Goal: Check status: Check status

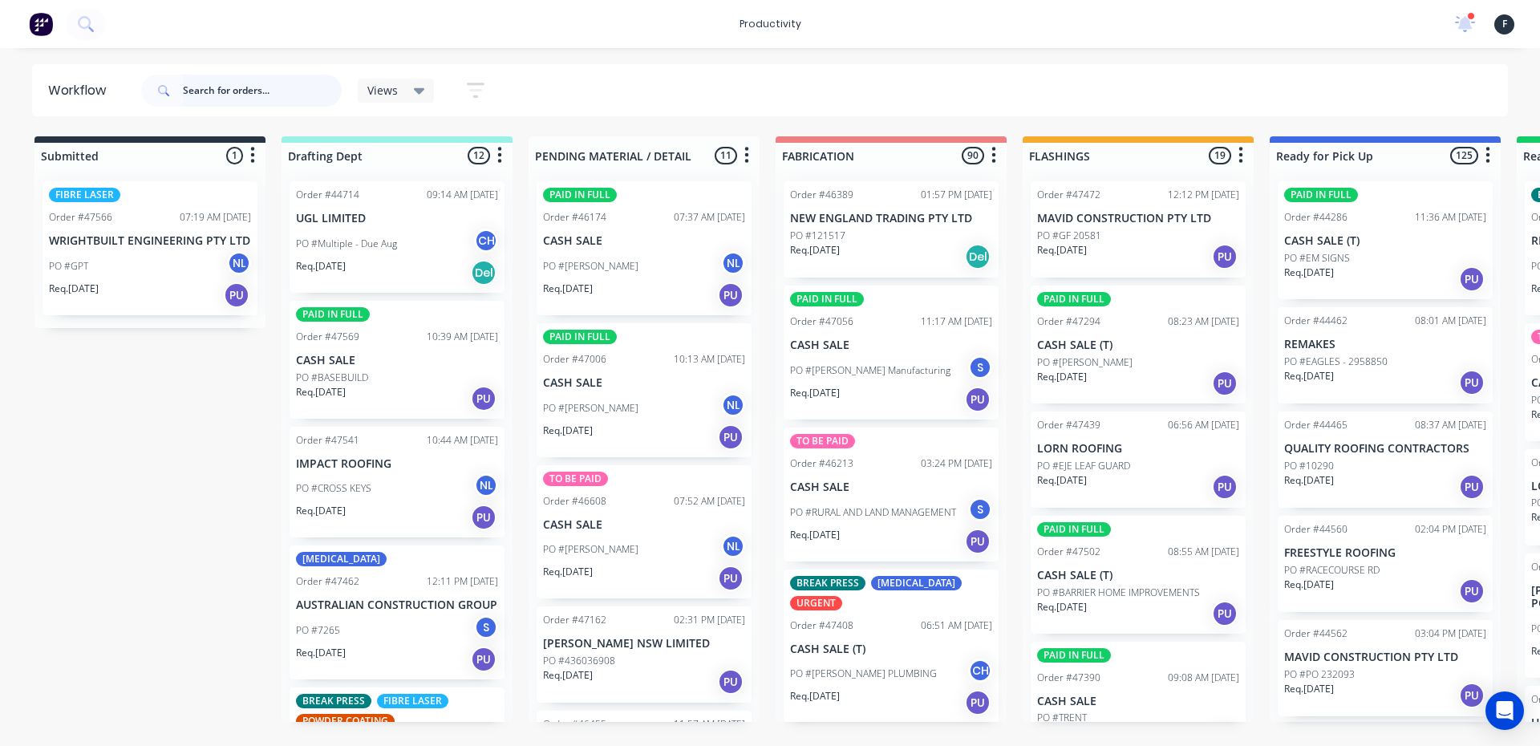
click at [234, 83] on input "text" at bounding box center [262, 91] width 159 height 32
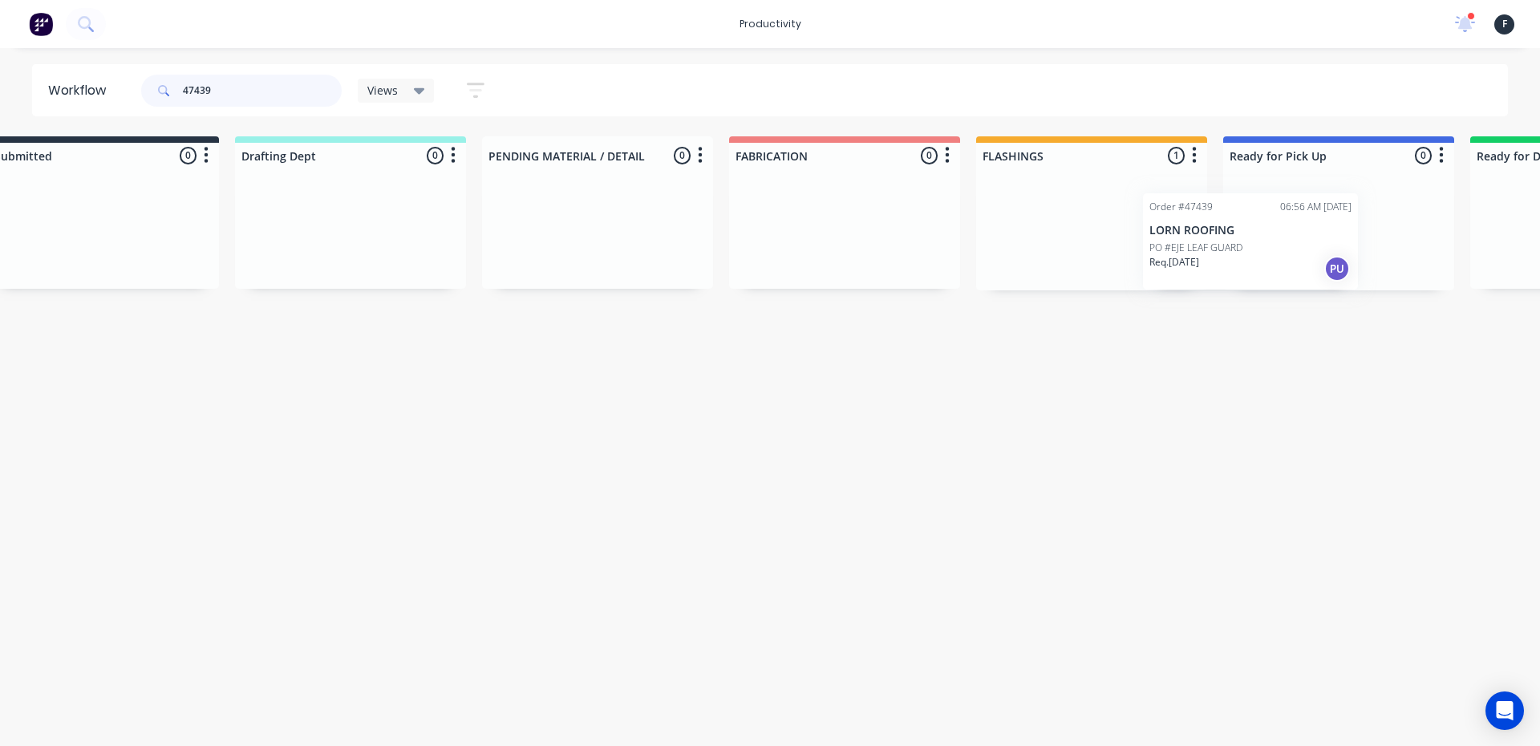
scroll to position [0, 71]
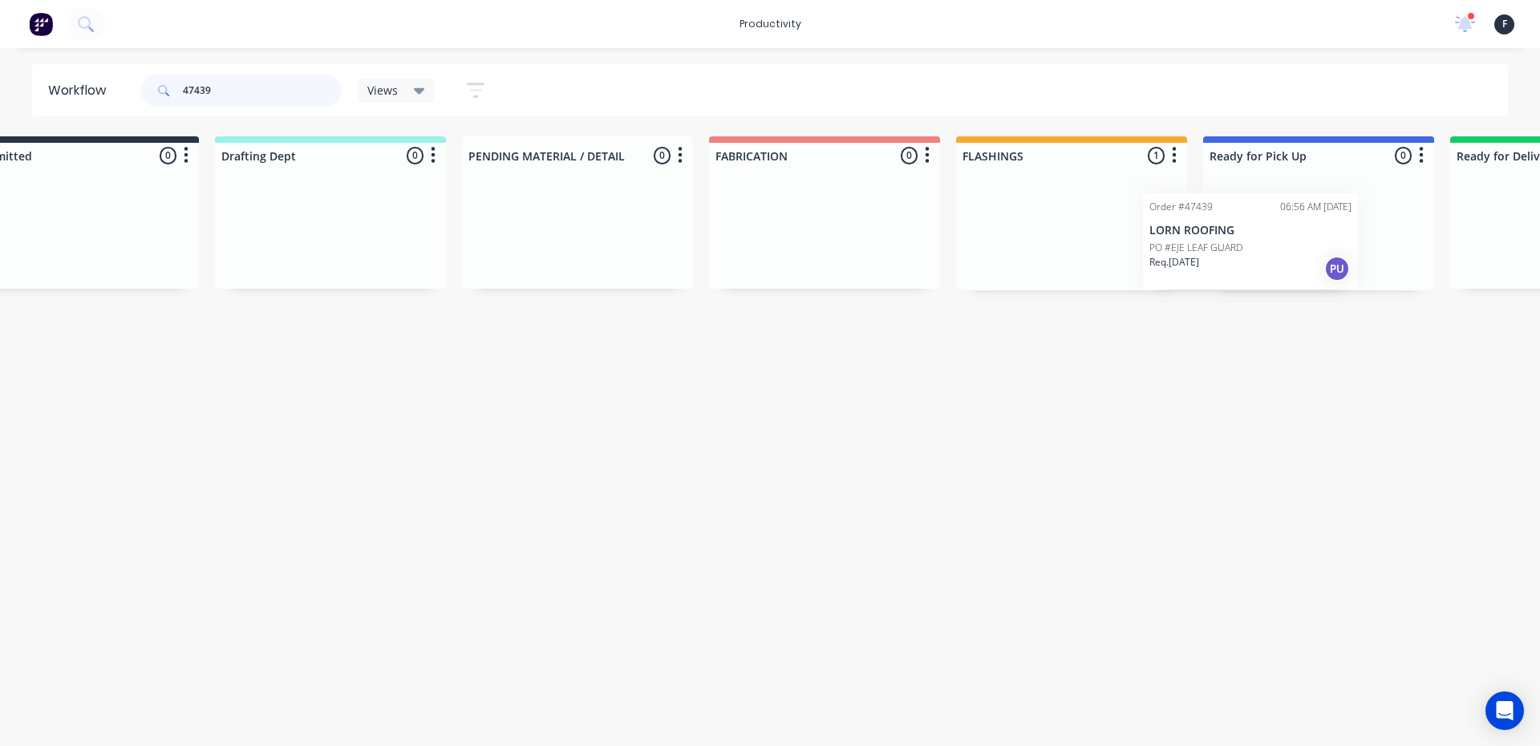
drag, startPoint x: 1069, startPoint y: 206, endPoint x: 1191, endPoint y: 218, distance: 122.5
click at [1191, 218] on div "Submitted 0 Sort By Created date Required date Order number Customer name Most …" at bounding box center [1258, 213] width 2675 height 154
type input "47439"
click at [1279, 227] on div at bounding box center [1314, 229] width 231 height 122
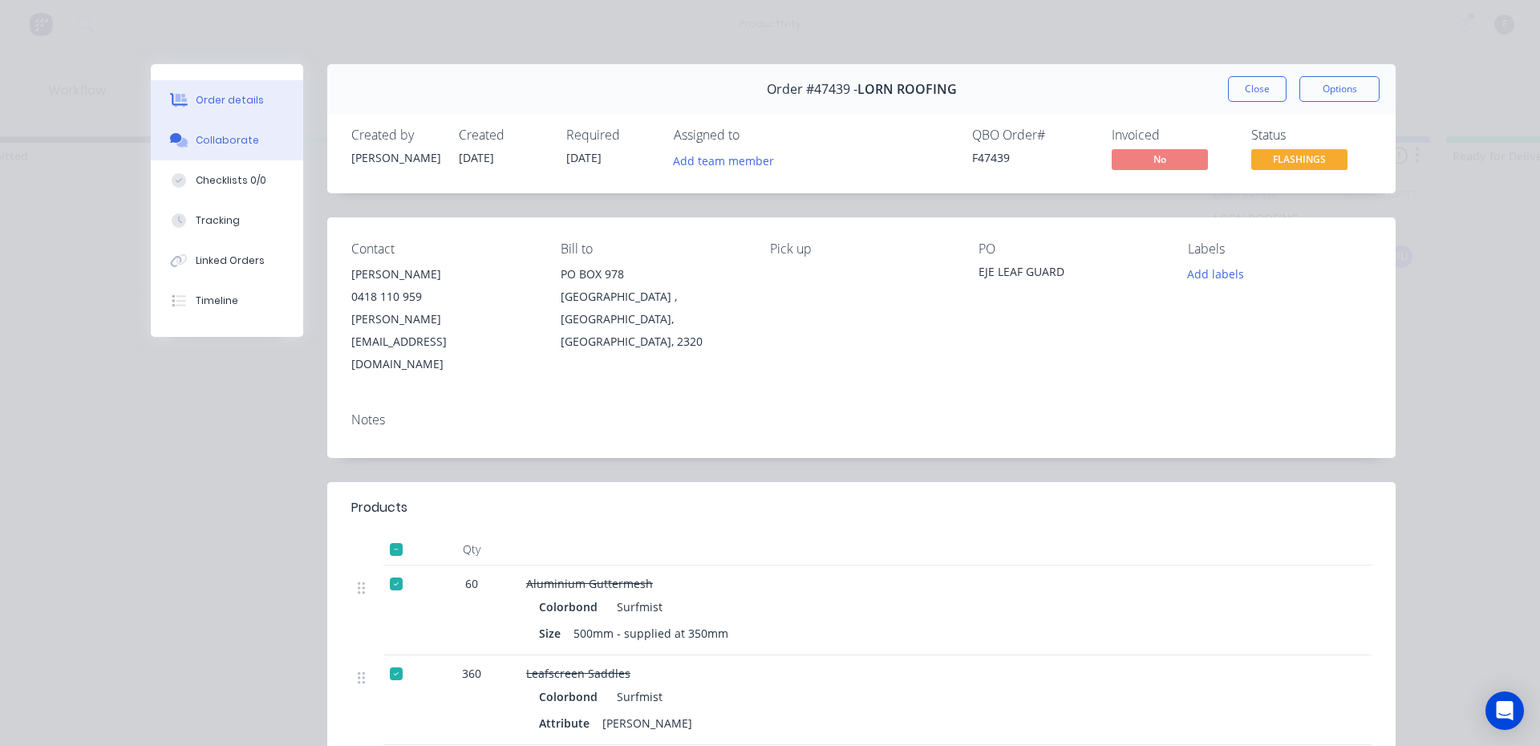
click at [261, 140] on button "Collaborate" at bounding box center [227, 140] width 152 height 40
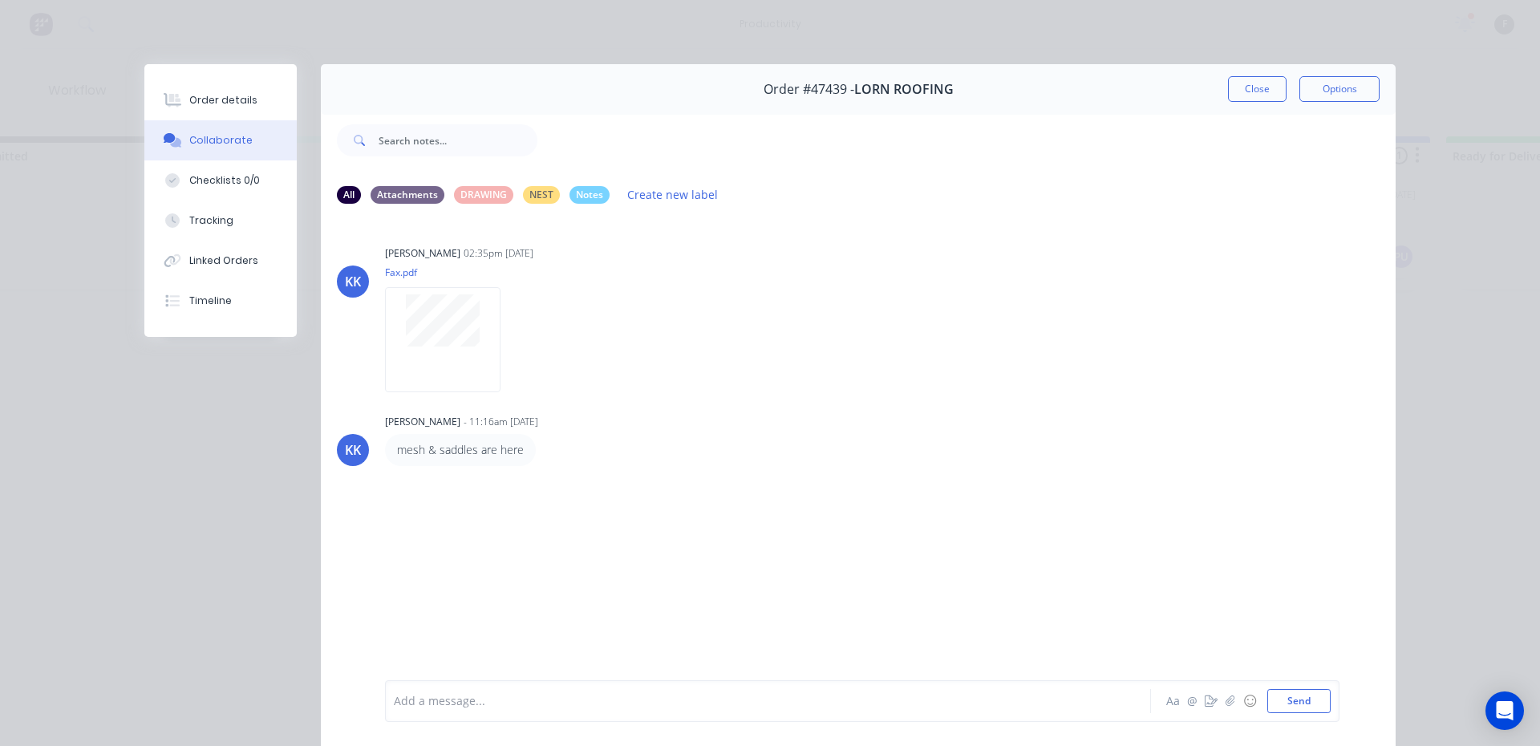
click at [501, 693] on div at bounding box center [746, 701] width 702 height 17
click at [1203, 98] on div "Order #47439 - LORN ROOFING Close Options" at bounding box center [858, 89] width 1075 height 51
drag, startPoint x: 1216, startPoint y: 92, endPoint x: 1225, endPoint y: 91, distance: 8.9
click at [1224, 91] on div "Order #47439 - LORN ROOFING Close Options" at bounding box center [858, 89] width 1075 height 51
click at [1235, 91] on button "Close" at bounding box center [1257, 89] width 59 height 26
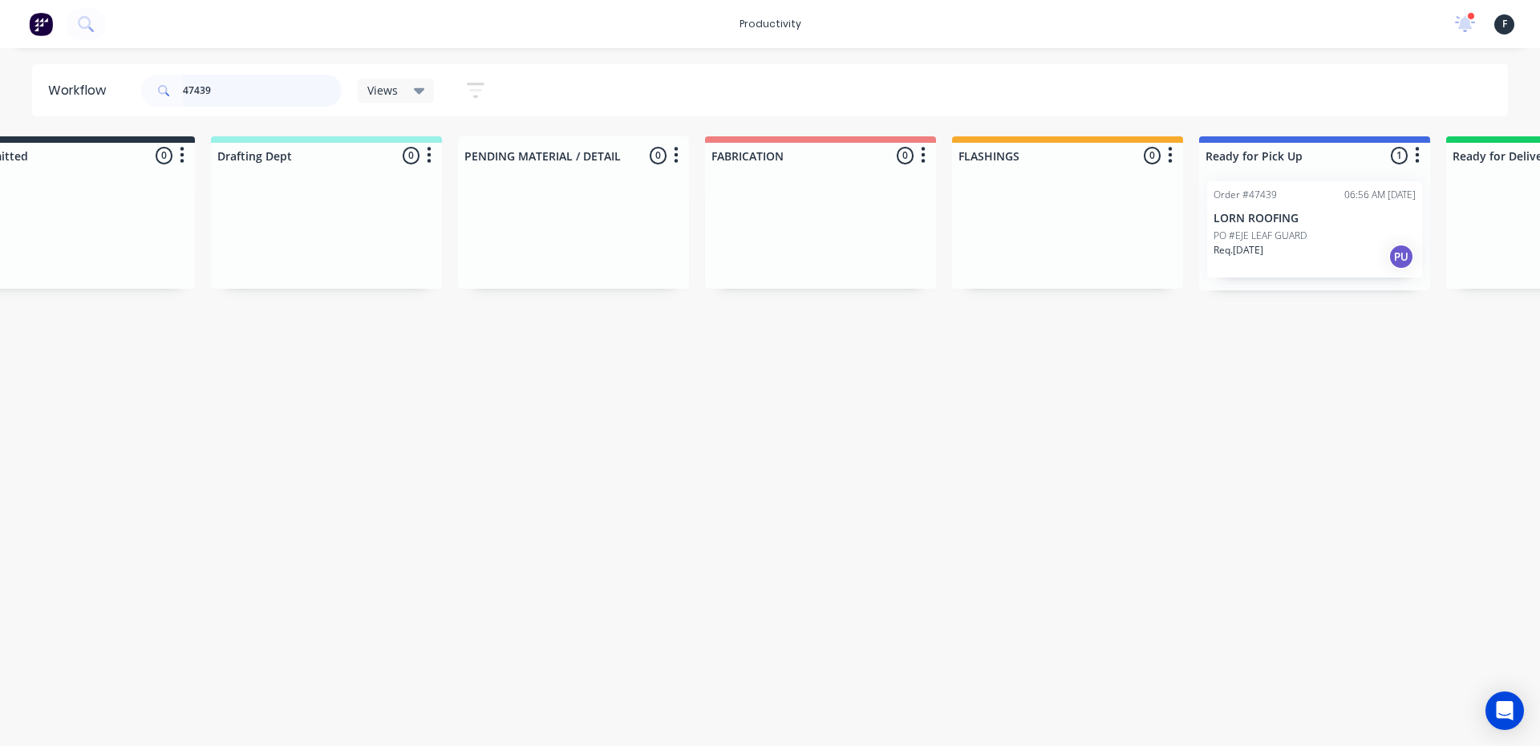
click at [275, 103] on input "47439" at bounding box center [262, 91] width 159 height 32
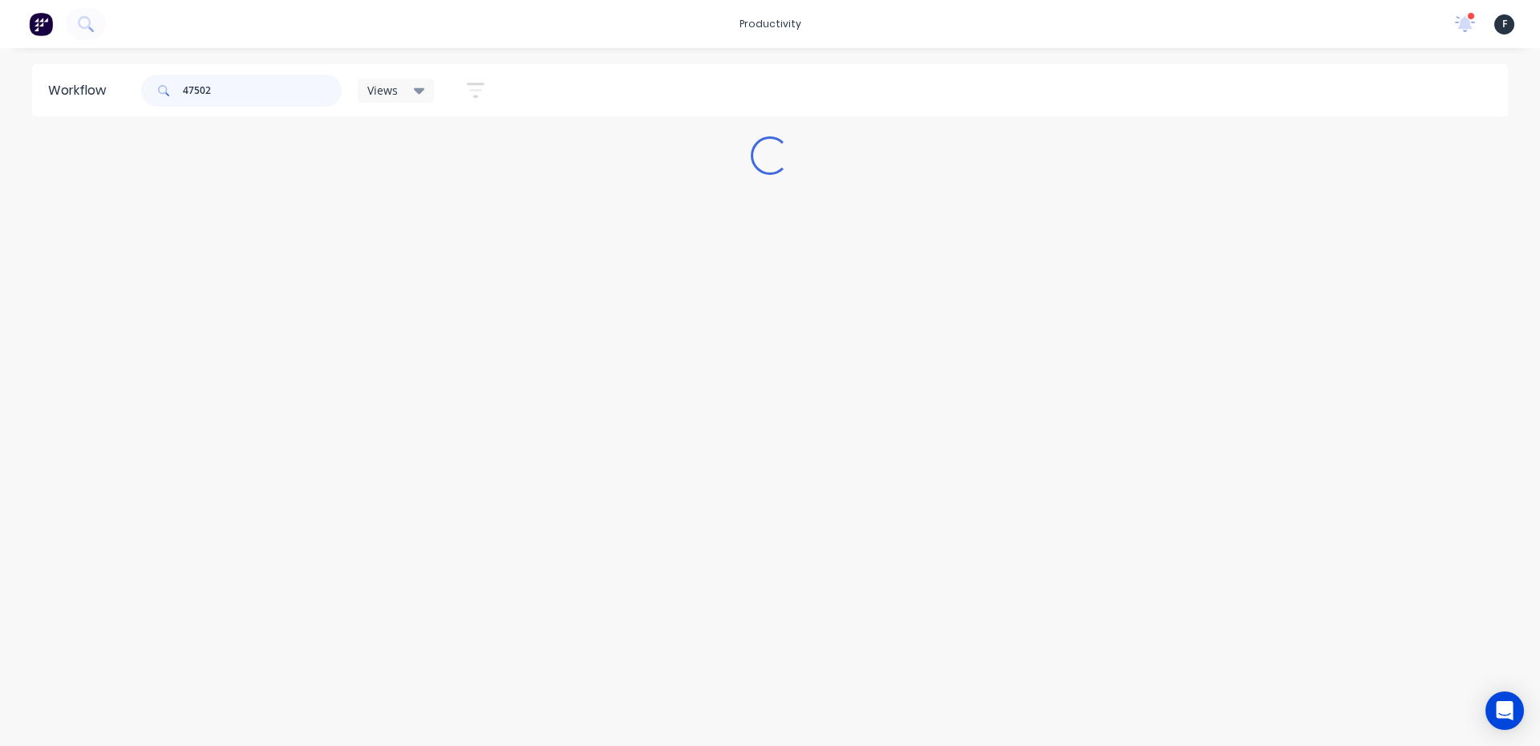
scroll to position [0, 0]
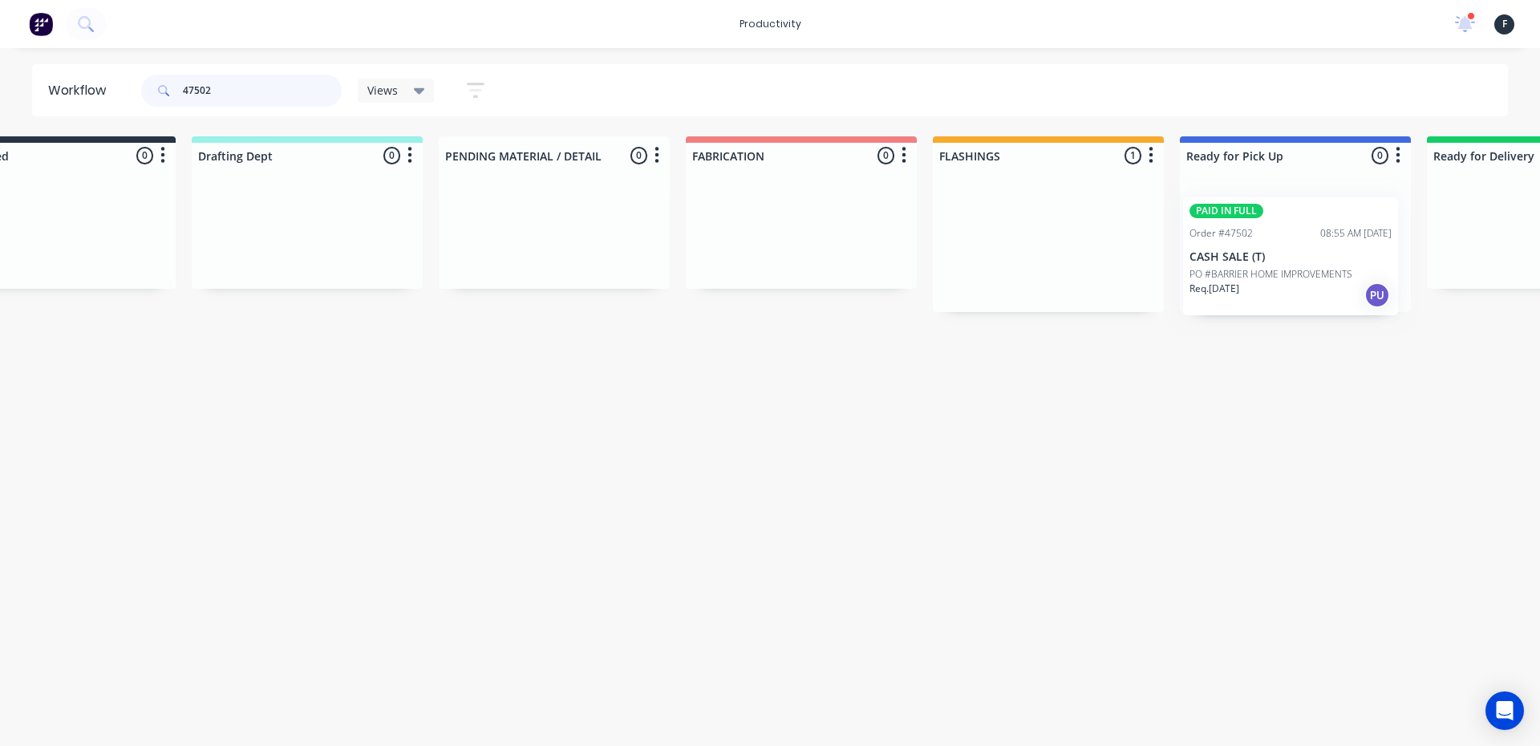
drag, startPoint x: 1087, startPoint y: 245, endPoint x: 1248, endPoint y: 261, distance: 162.0
click at [1248, 261] on div "Submitted 0 Sort By Created date Required date Order number Customer name Most …" at bounding box center [1235, 224] width 2675 height 176
type input "47502"
click at [1253, 253] on div at bounding box center [1290, 240] width 231 height 144
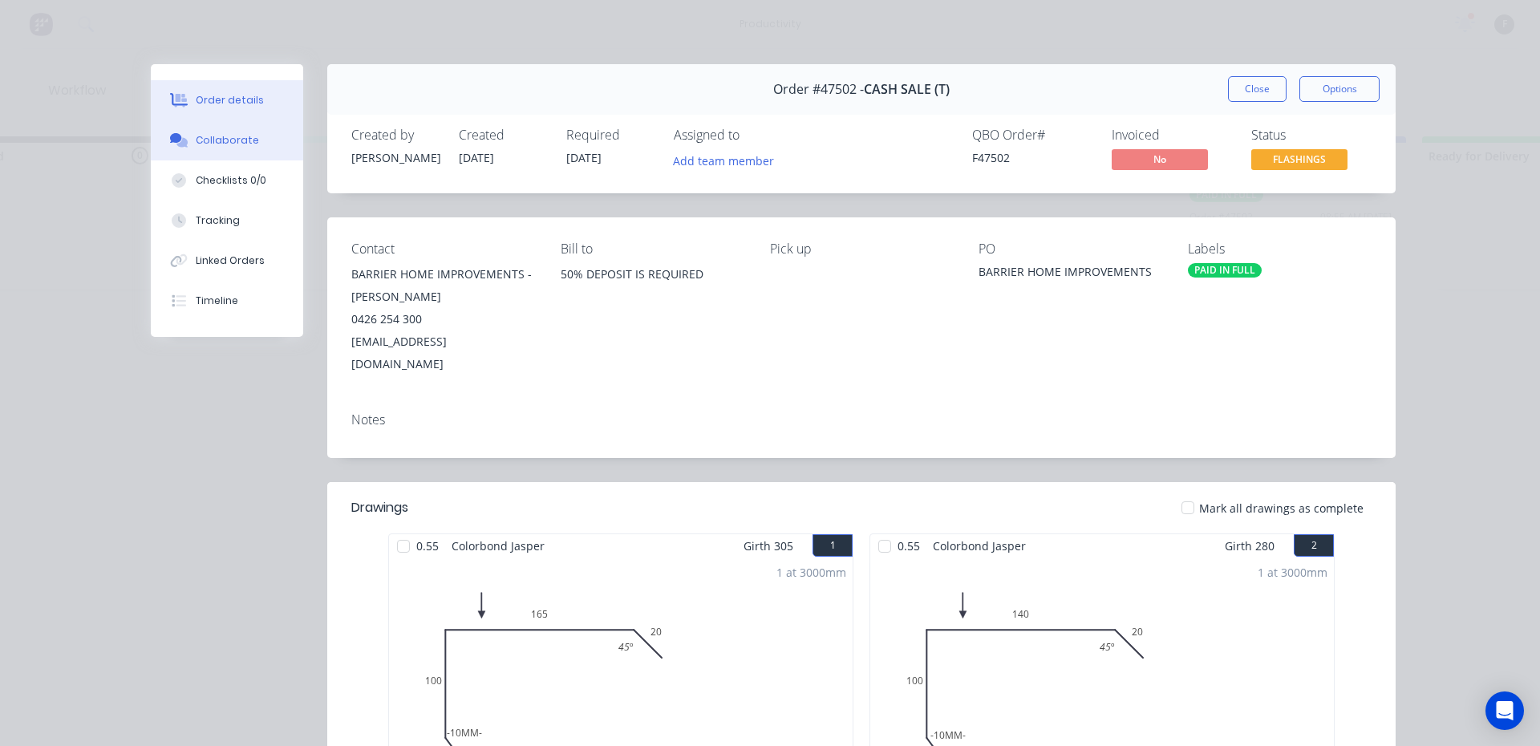
click at [196, 140] on div "Collaborate" at bounding box center [227, 140] width 63 height 14
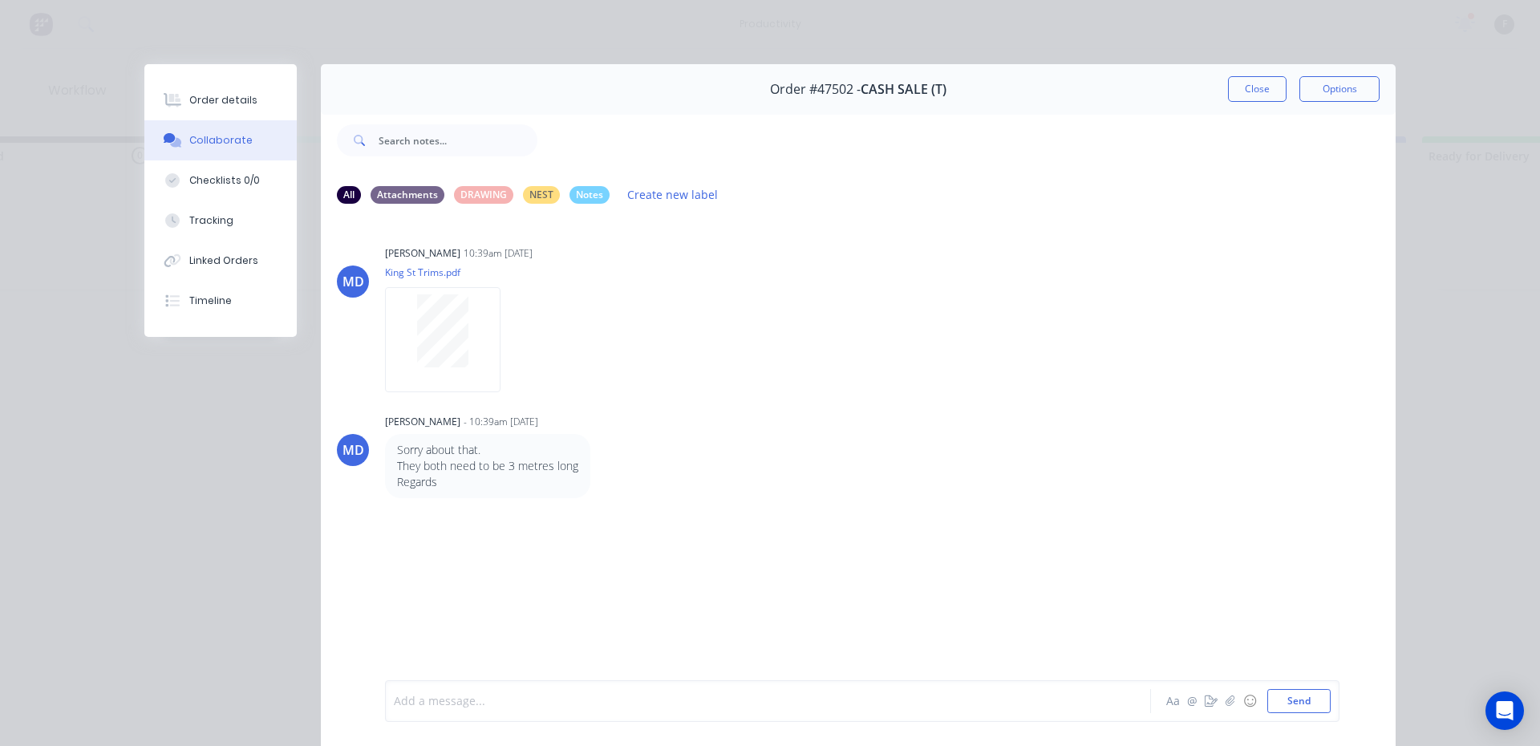
click at [523, 703] on div at bounding box center [746, 701] width 702 height 17
click at [1228, 96] on button "Close" at bounding box center [1257, 89] width 59 height 26
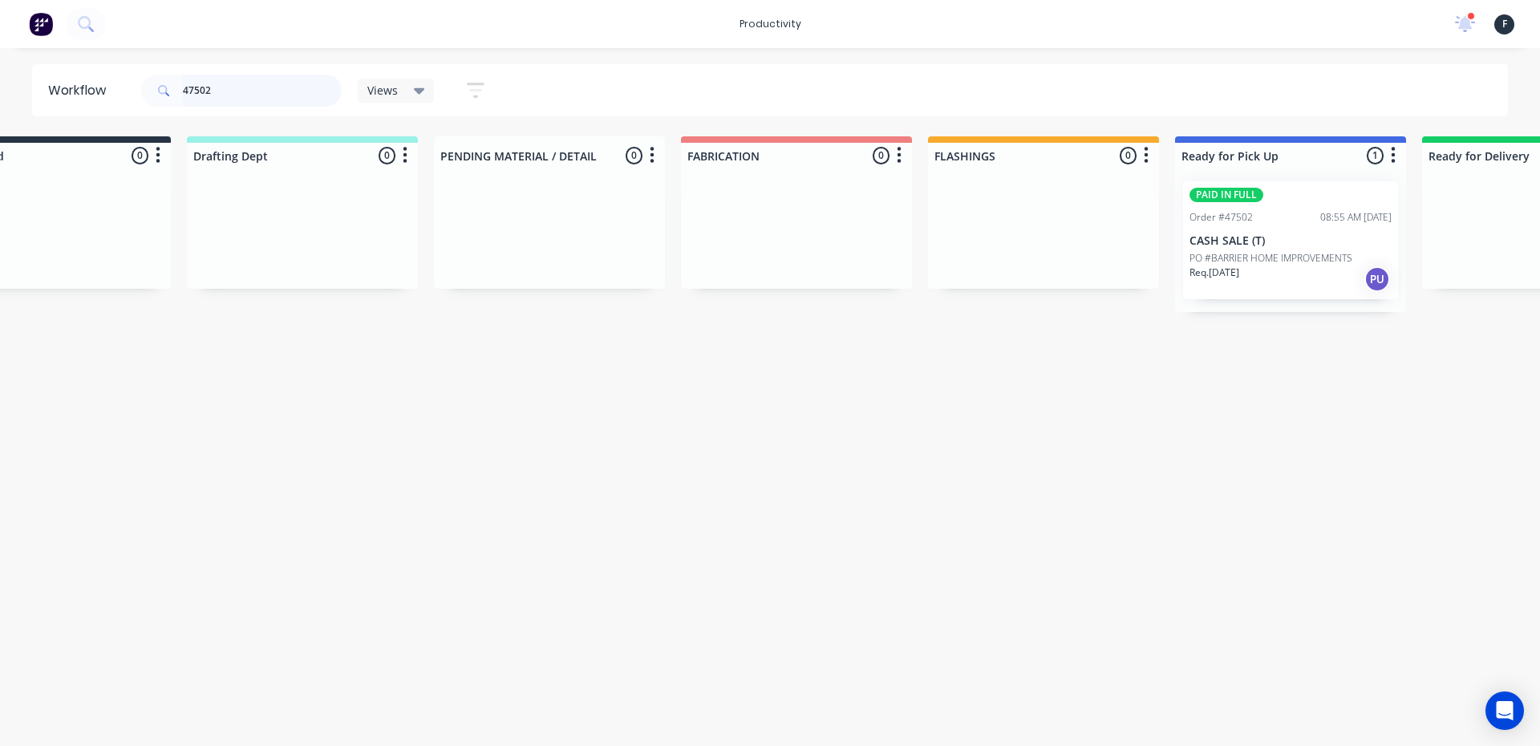
click at [280, 97] on input "47502" at bounding box center [262, 91] width 159 height 32
type input "47294"
